Goal: Check status: Check status

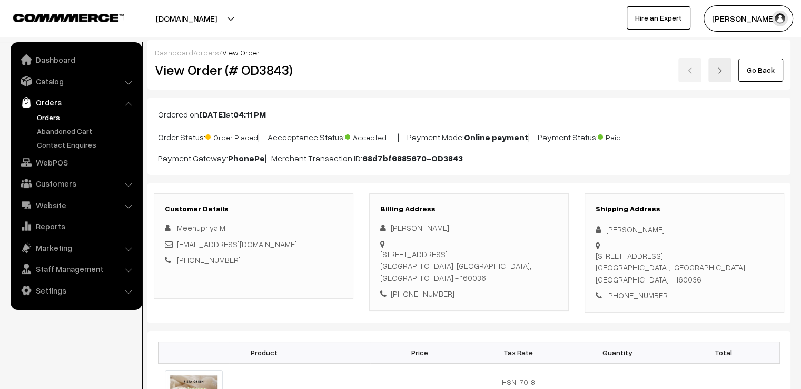
click at [760, 64] on link "Go Back" at bounding box center [761, 69] width 45 height 23
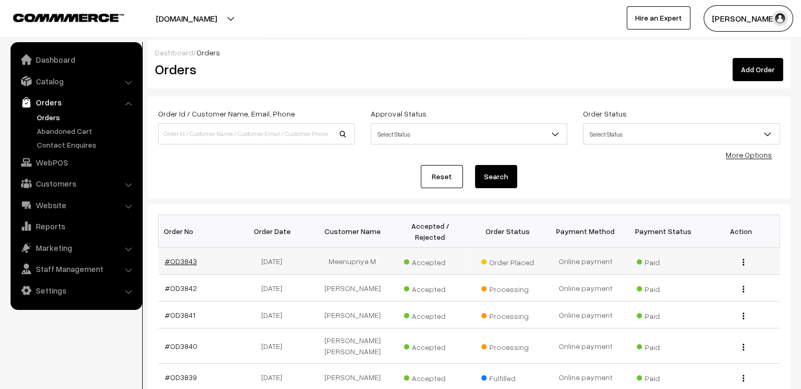
click at [189, 257] on link "#OD3843" at bounding box center [181, 261] width 32 height 9
